Goal: Information Seeking & Learning: Learn about a topic

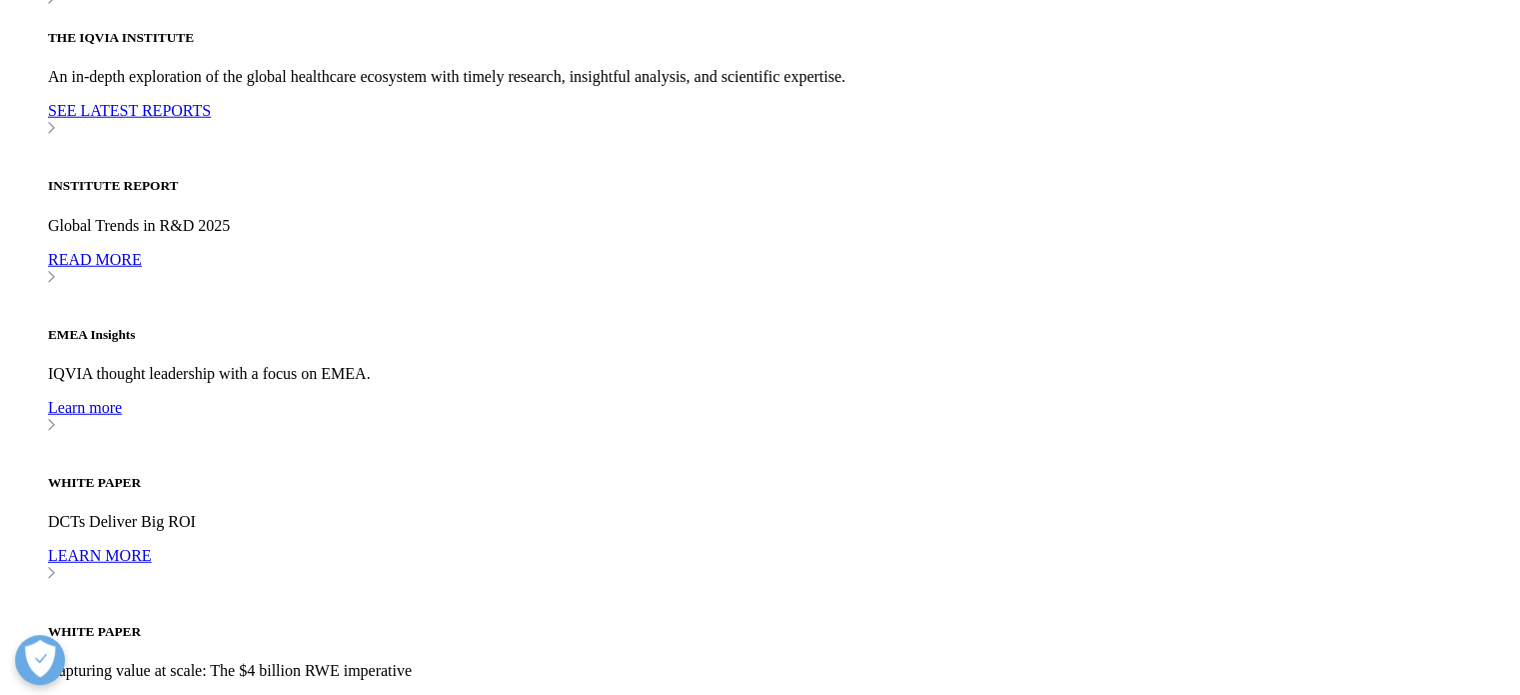
scroll to position [5397, 0]
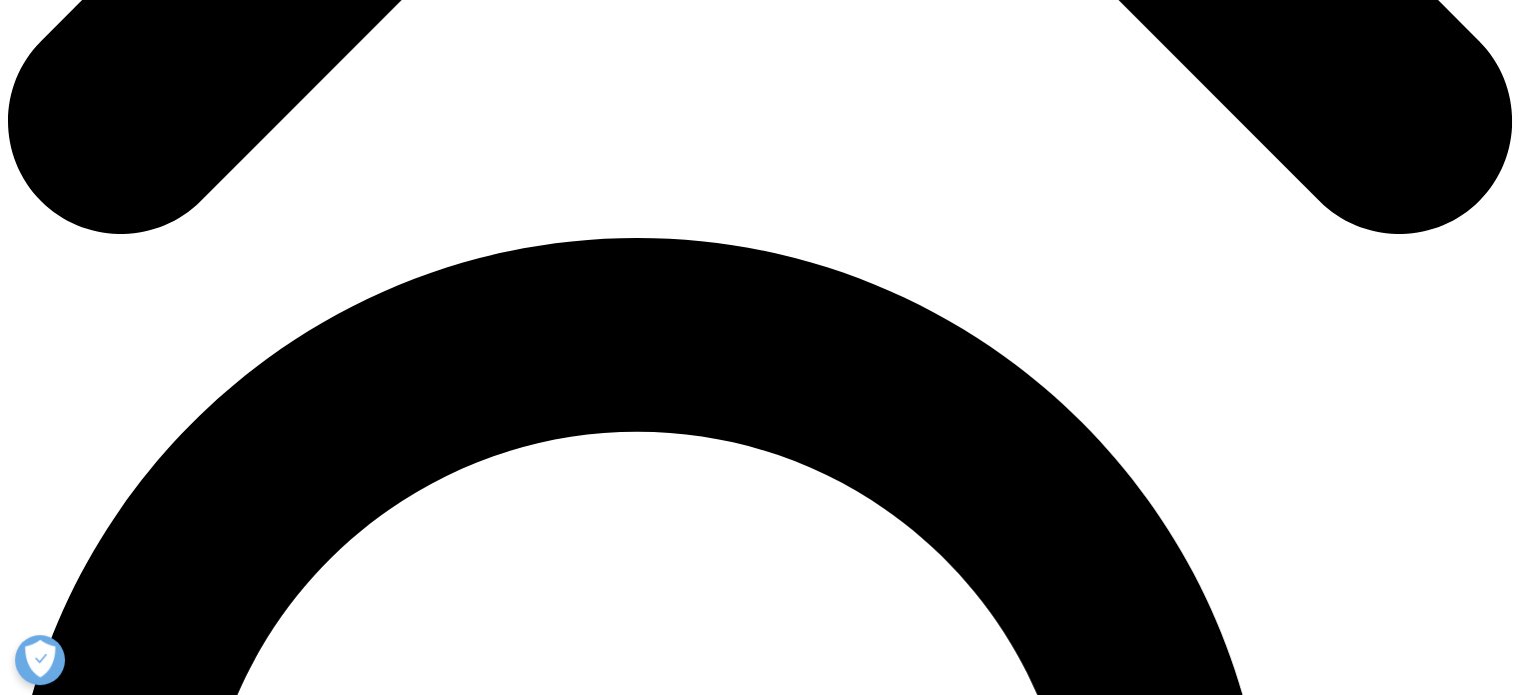
scroll to position [899, 0]
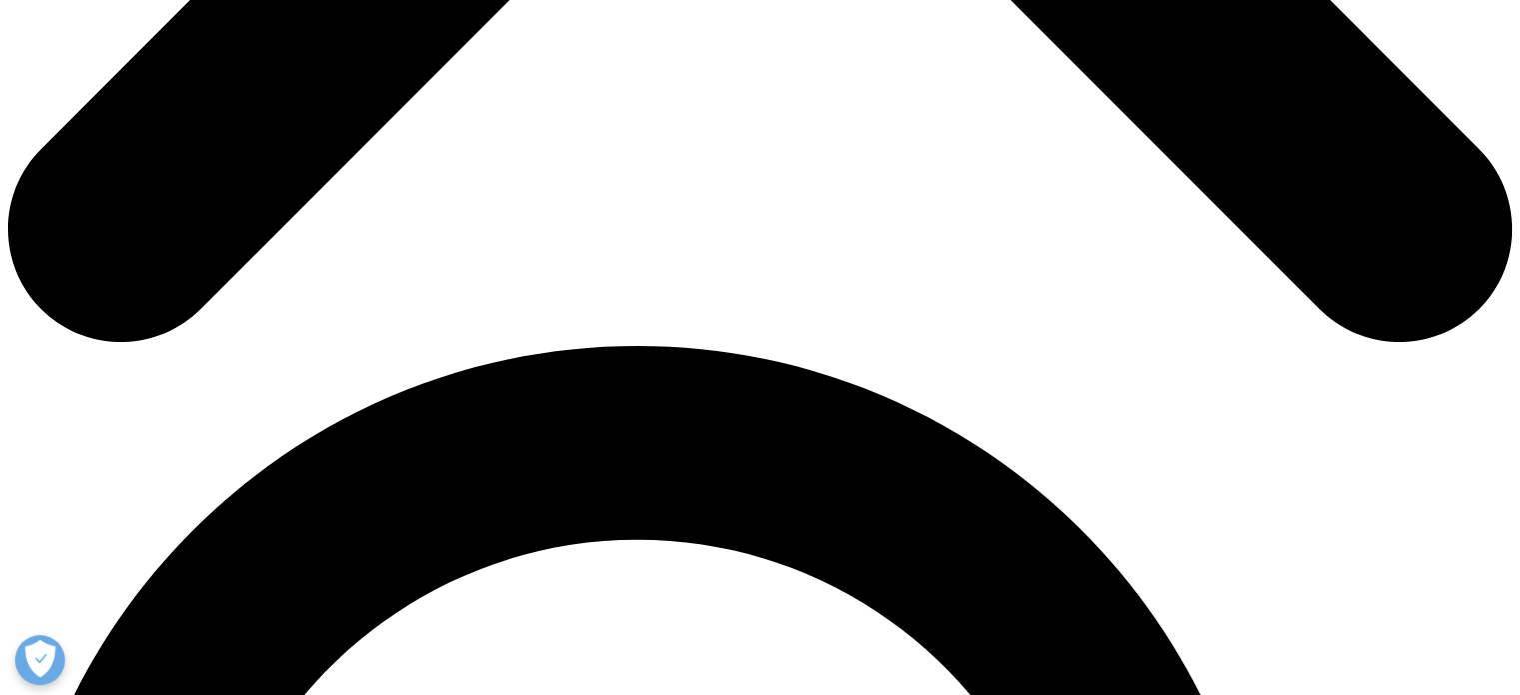
scroll to position [991, 0]
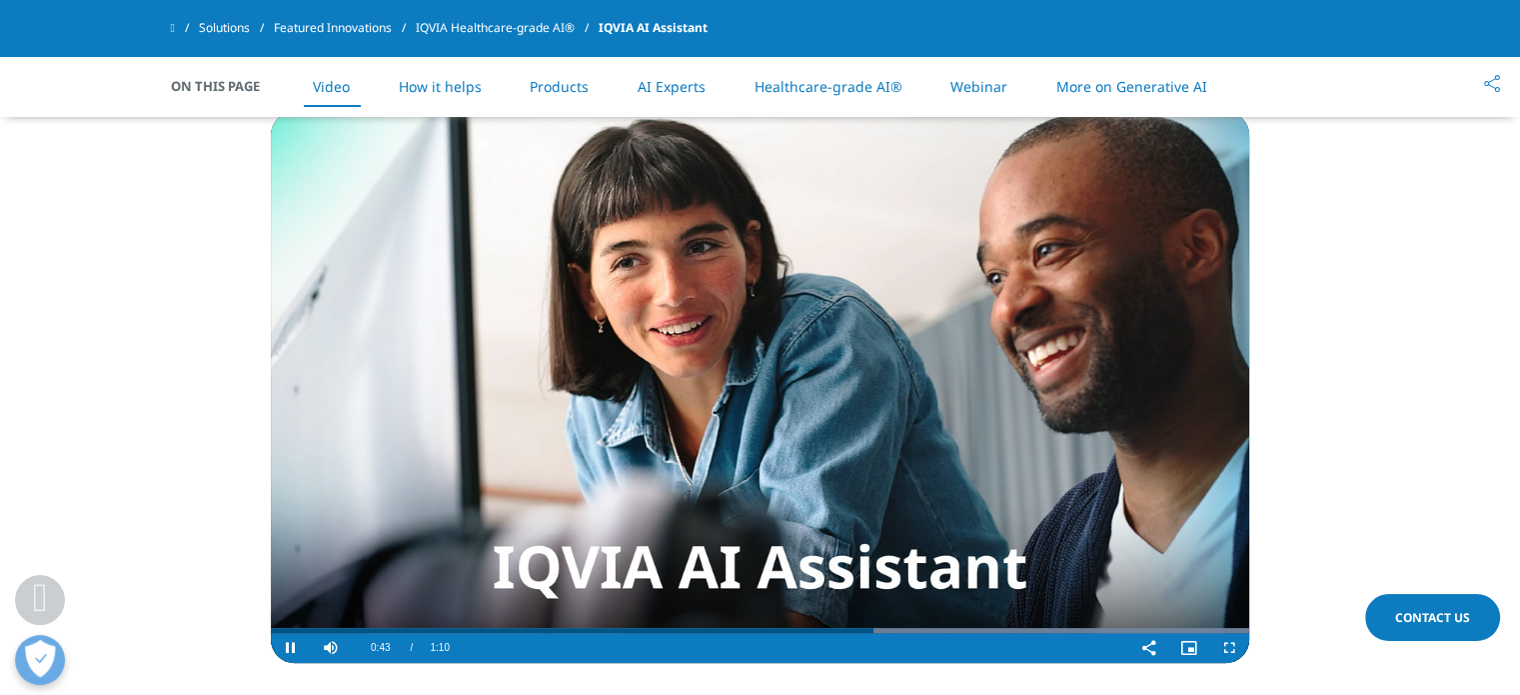
click at [295, 648] on span "Video Player" at bounding box center [291, 648] width 40 height 0
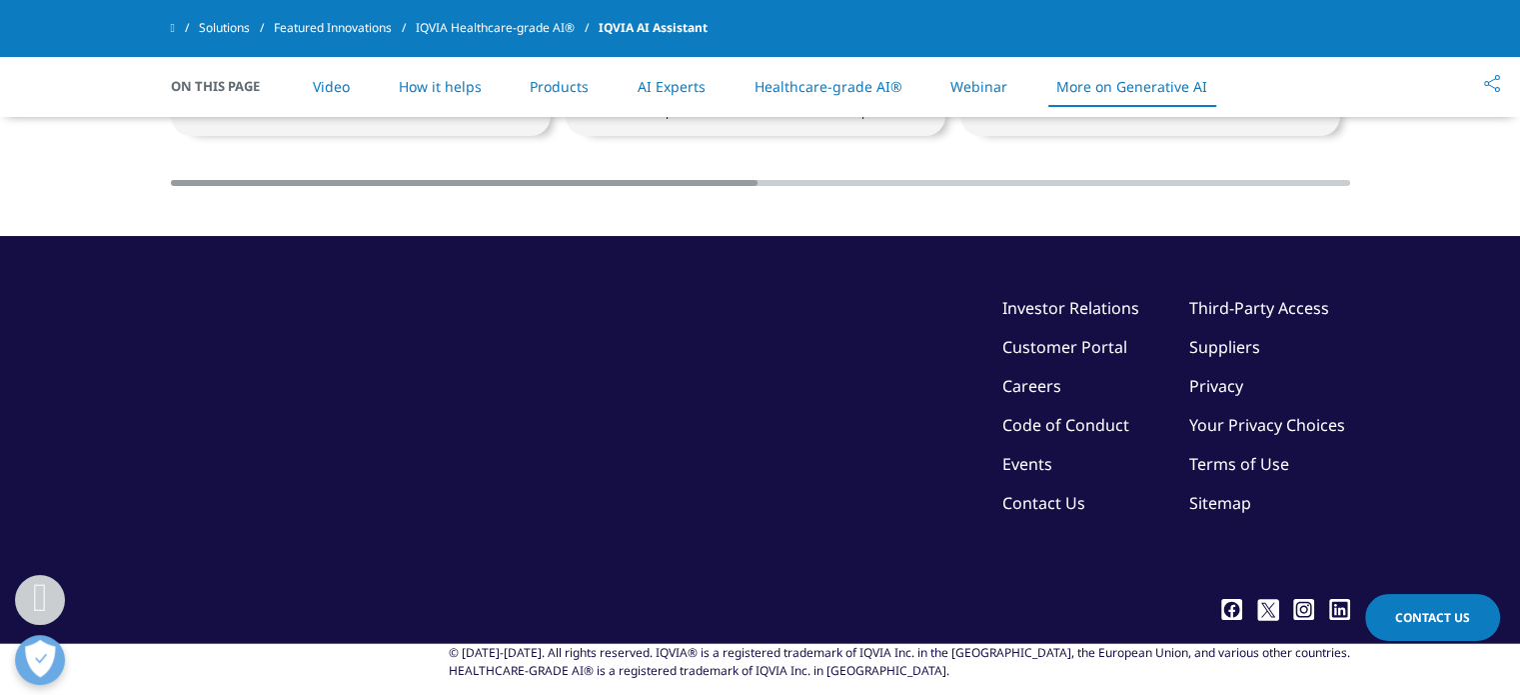
scroll to position [5770, 0]
